Goal: Book appointment/travel/reservation

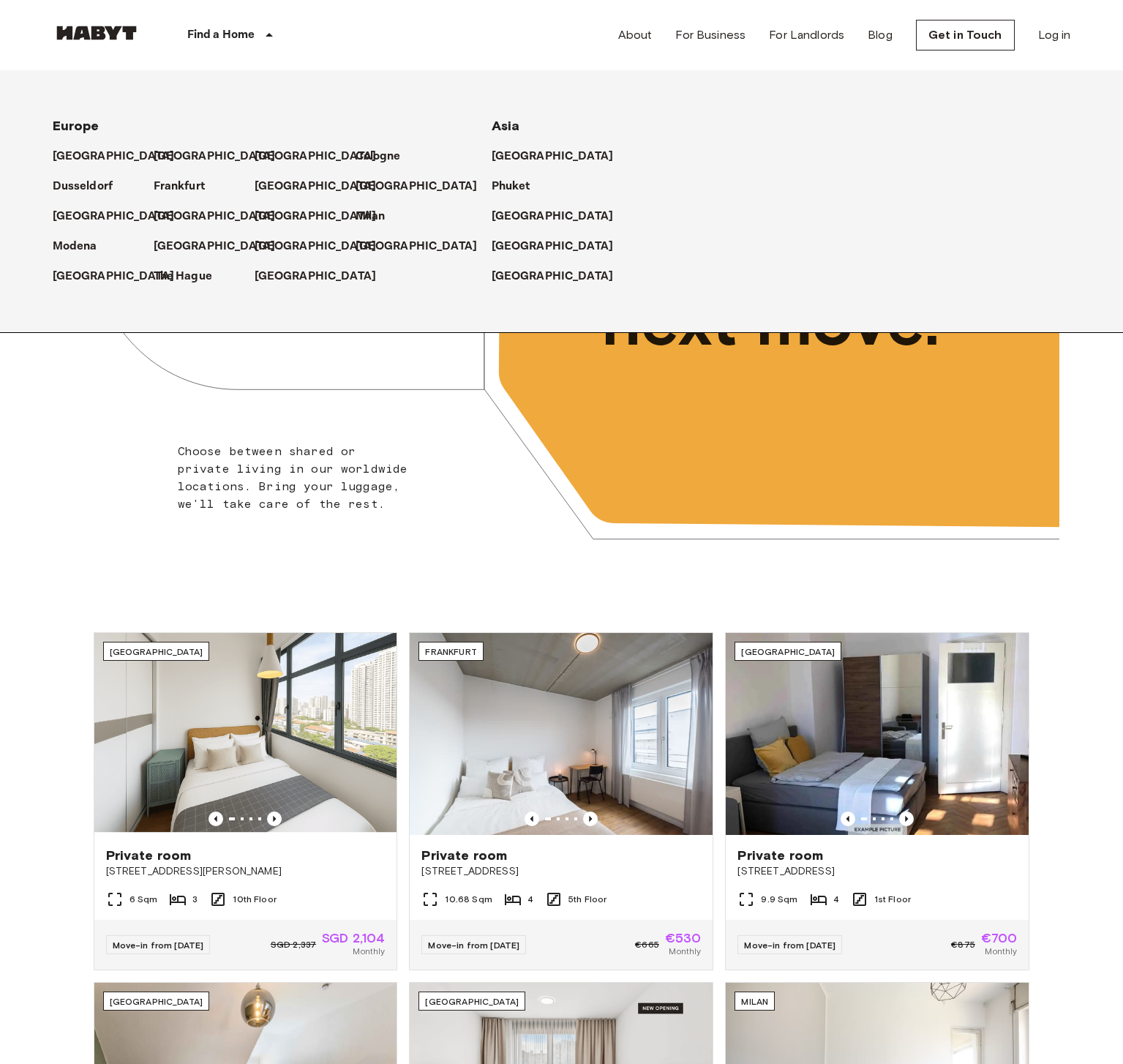
click at [252, 32] on p "Find a Home" at bounding box center [221, 34] width 68 height 18
click at [523, 241] on p "[GEOGRAPHIC_DATA]" at bounding box center [556, 246] width 123 height 18
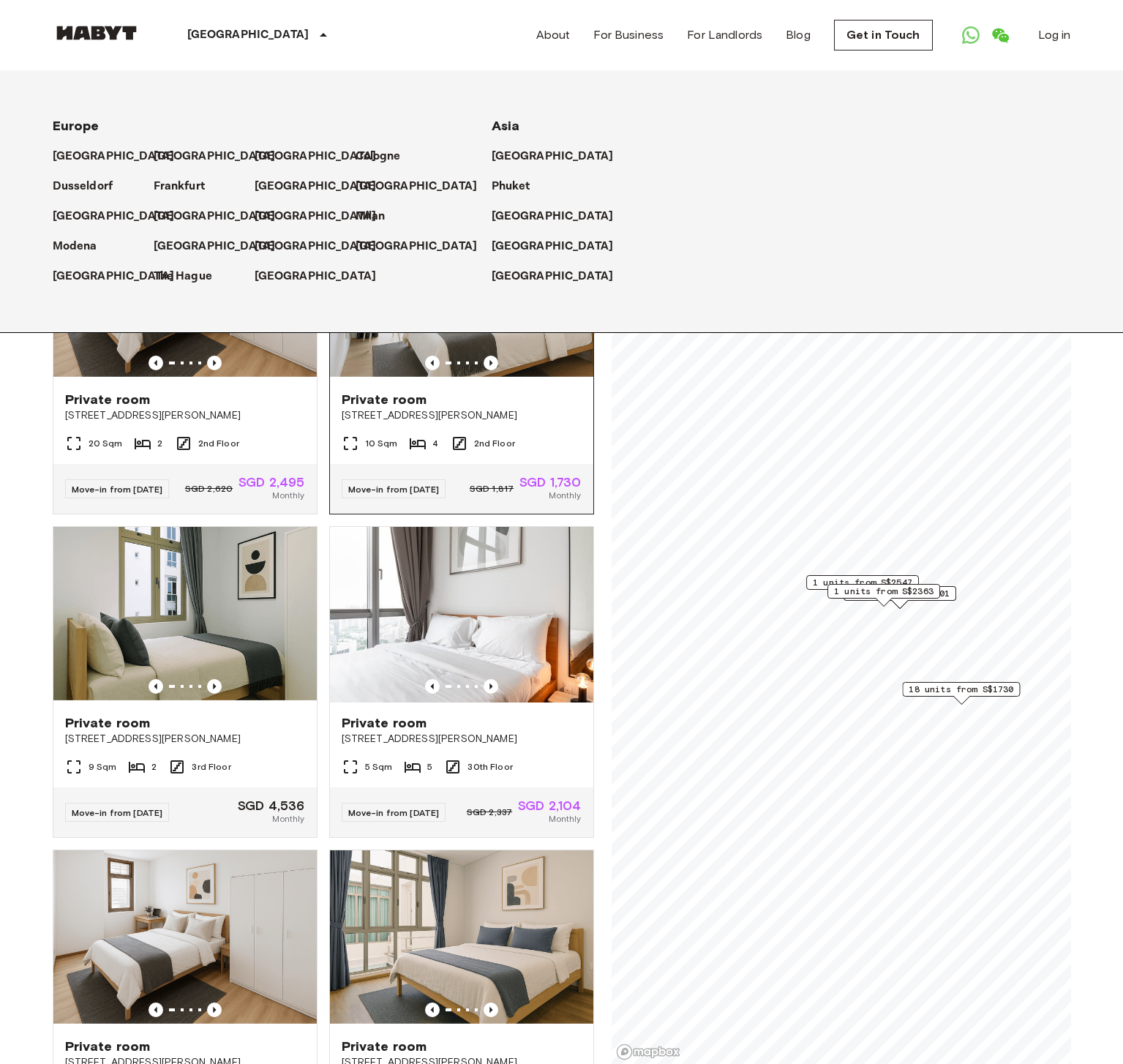
click at [575, 395] on div "Private room [STREET_ADDRESS][PERSON_NAME]" at bounding box center [462, 407] width 264 height 56
click at [752, 73] on div "[GEOGRAPHIC_DATA] [GEOGRAPHIC_DATA] [GEOGRAPHIC_DATA] [GEOGRAPHIC_DATA] [GEOGRA…" at bounding box center [544, 201] width 1054 height 262
click at [251, 19] on div "[GEOGRAPHIC_DATA]" at bounding box center [260, 35] width 240 height 71
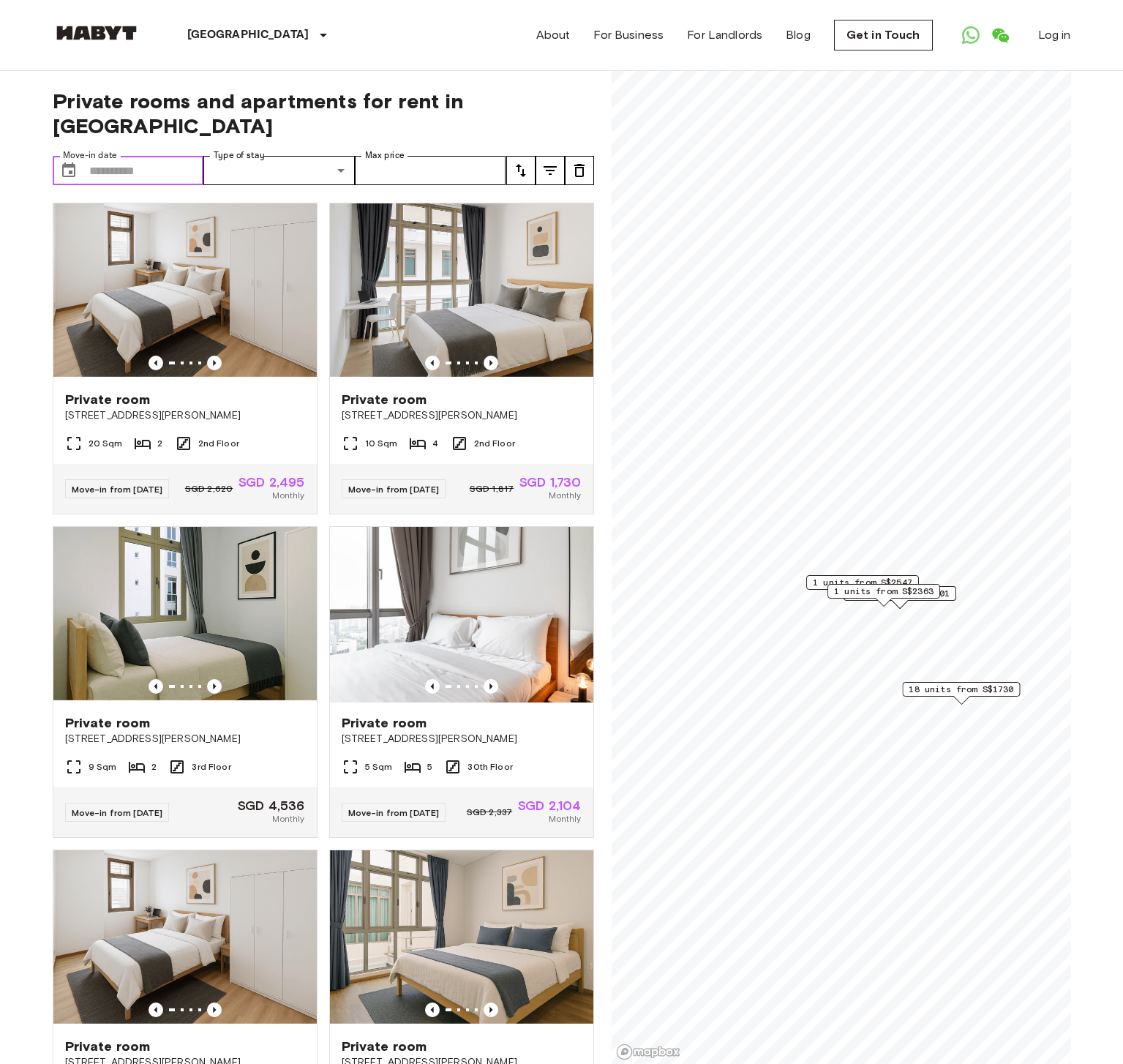
click at [148, 156] on input "Move-in date" at bounding box center [147, 171] width 115 height 30
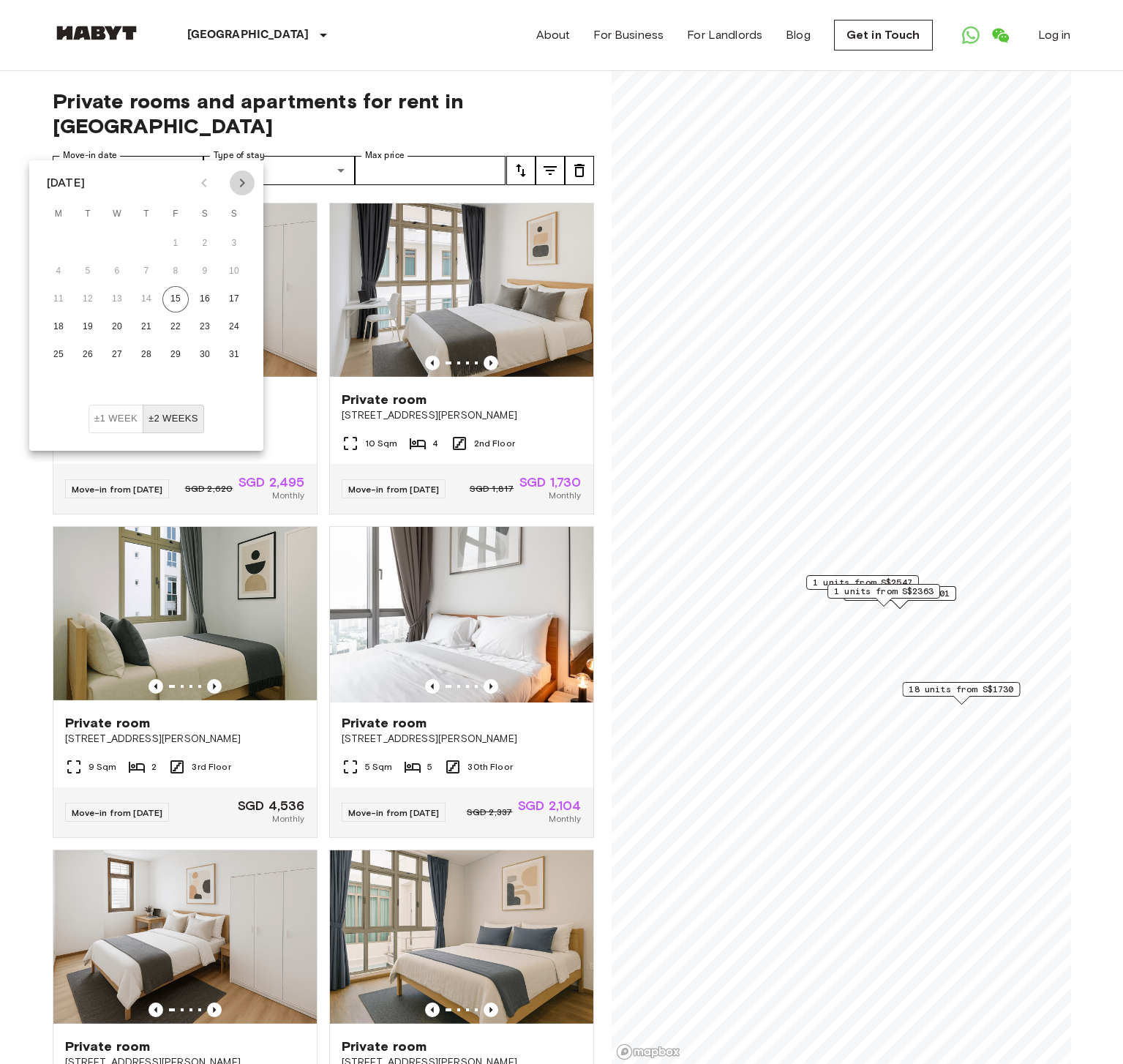
click at [242, 175] on icon "Next month" at bounding box center [242, 183] width 18 height 18
click at [60, 269] on button "8" at bounding box center [59, 271] width 26 height 26
type input "**********"
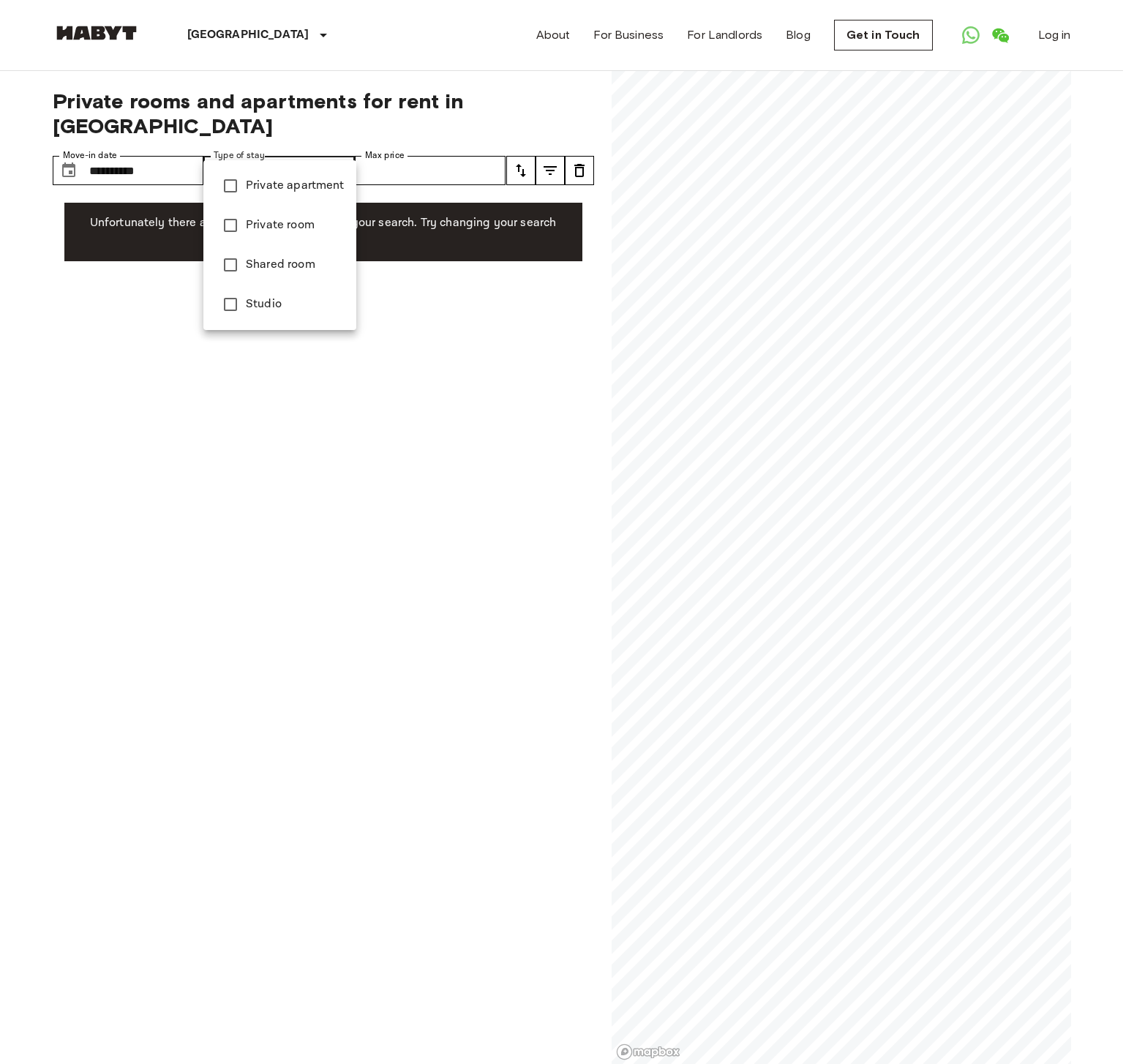
click at [275, 226] on span "Private room" at bounding box center [295, 225] width 98 height 18
click at [277, 310] on span "Studio" at bounding box center [295, 304] width 98 height 18
type input "**********"
click at [436, 169] on div at bounding box center [567, 532] width 1134 height 1064
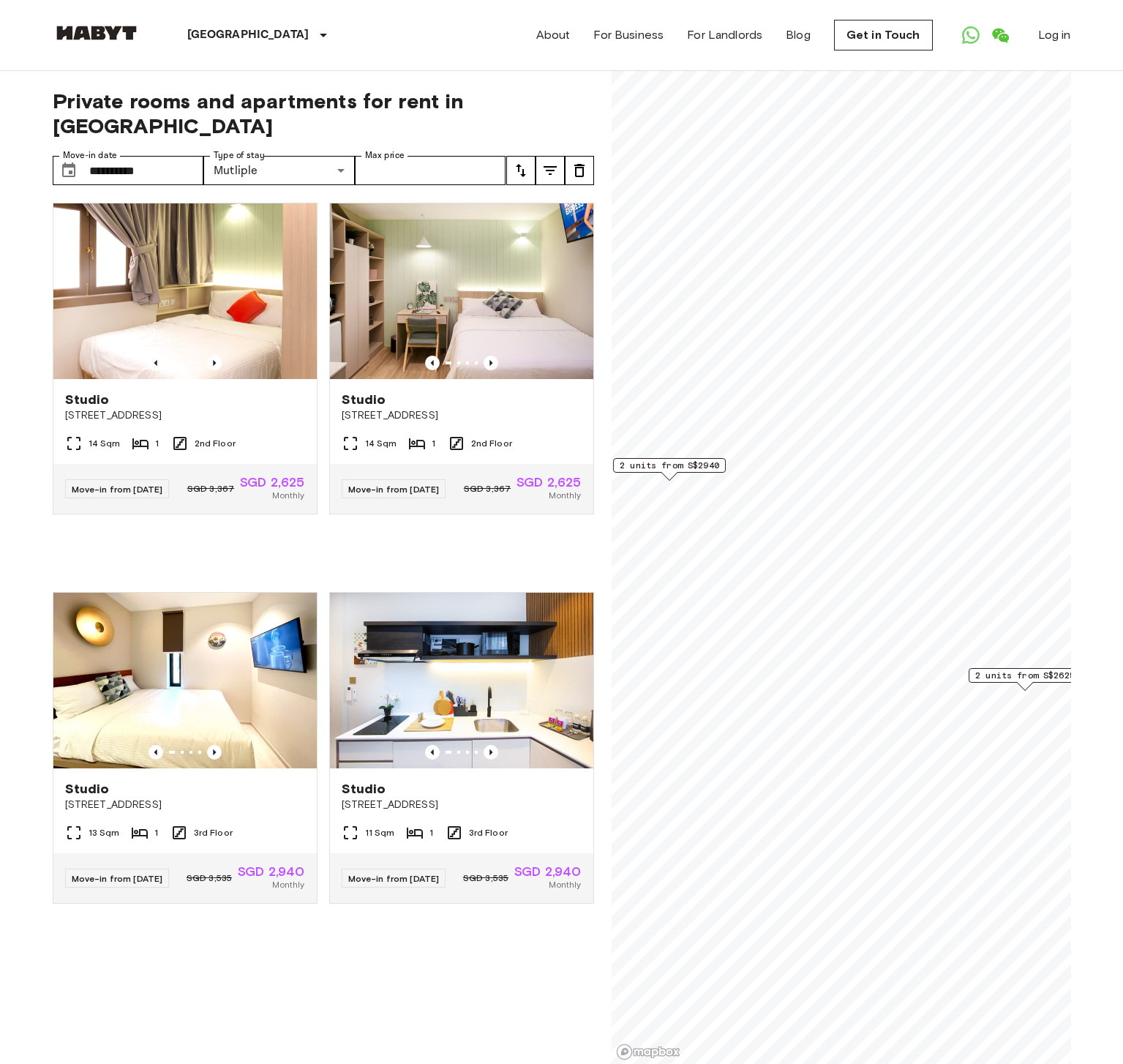
click at [993, 672] on span "2 units from S$2625" at bounding box center [1025, 675] width 99 height 13
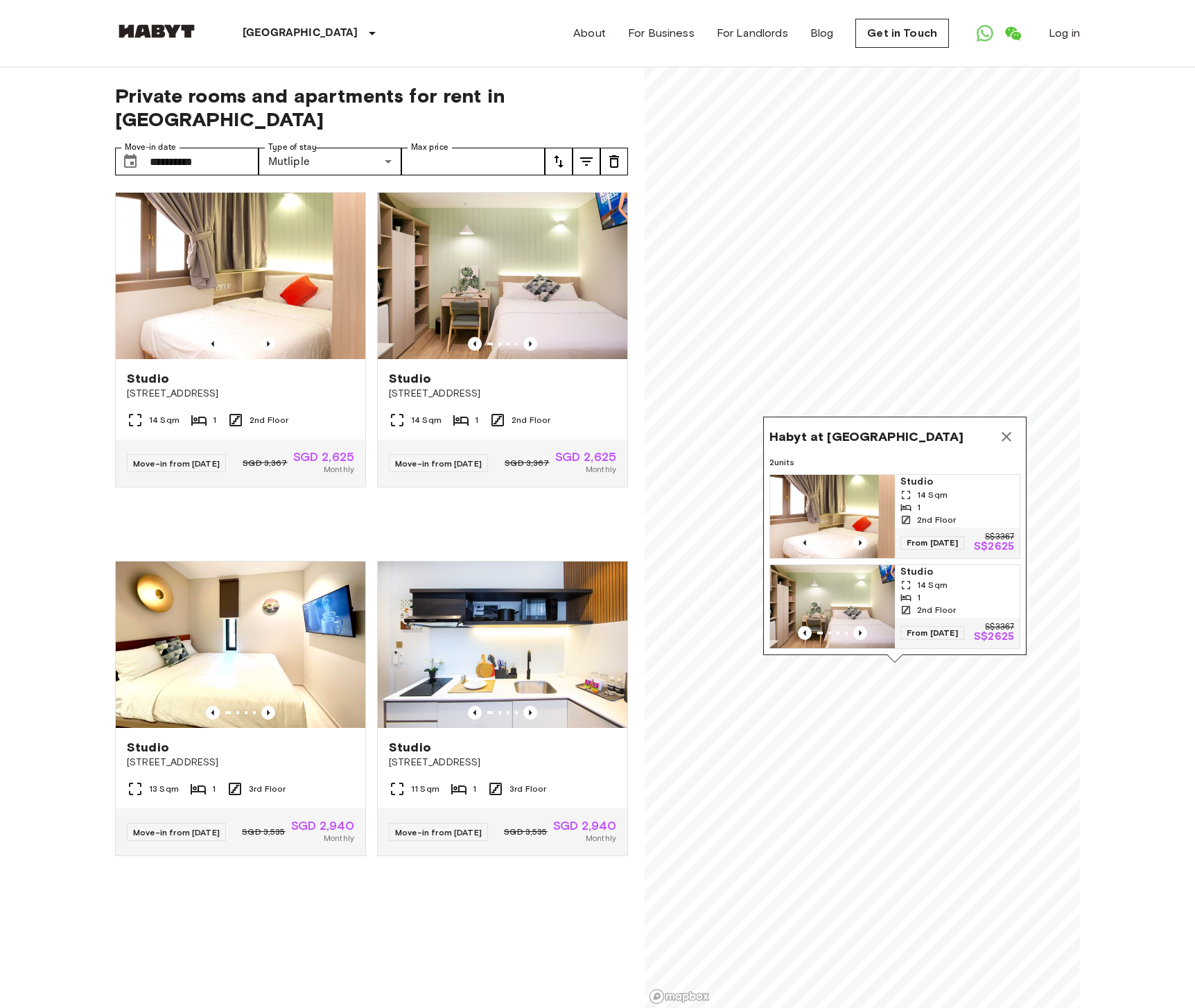
click at [1010, 428] on icon "Map marker" at bounding box center [1007, 436] width 17 height 17
